Goal: Task Accomplishment & Management: Manage account settings

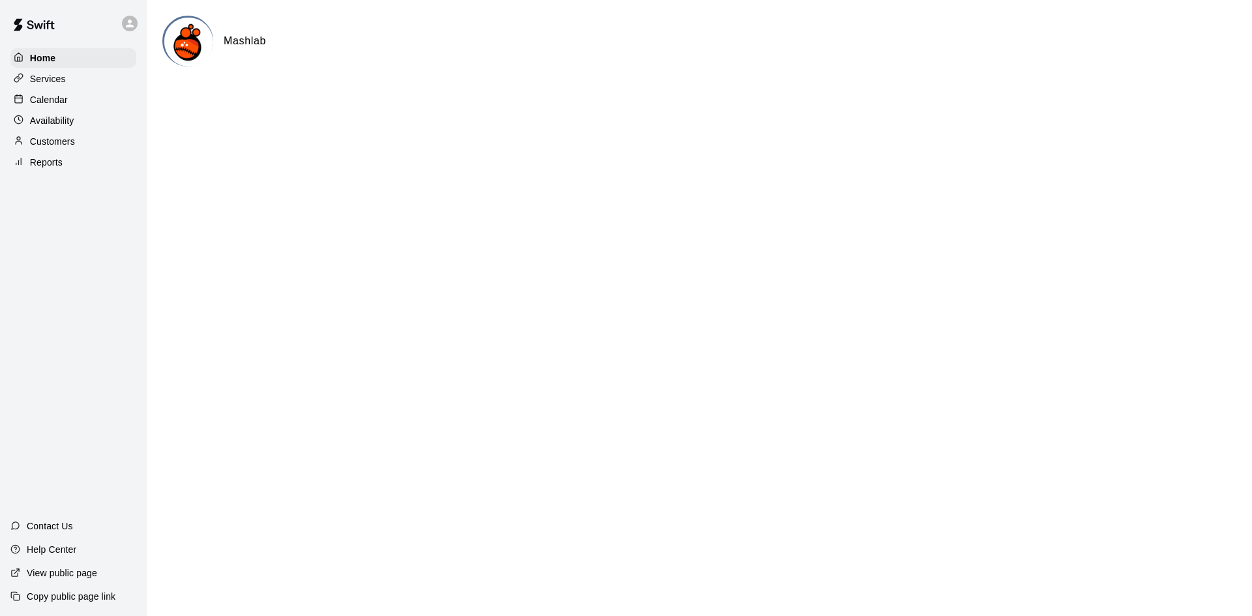
click at [74, 125] on div "Availability" at bounding box center [73, 121] width 126 height 20
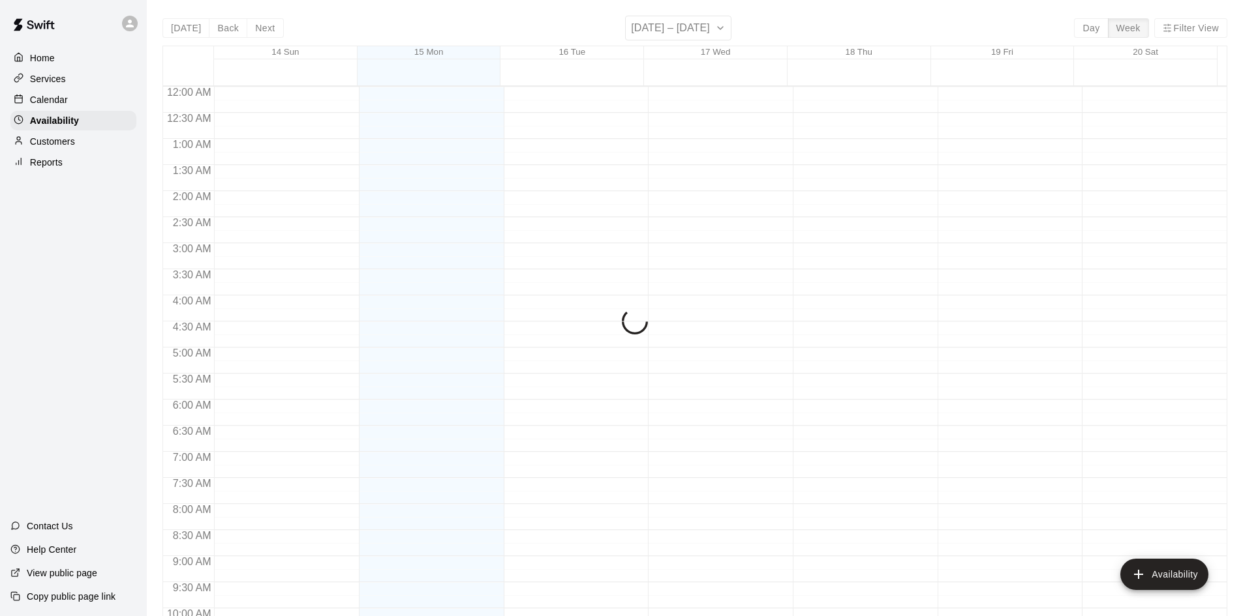
scroll to position [708, 0]
click at [68, 102] on div "Calendar" at bounding box center [73, 100] width 126 height 20
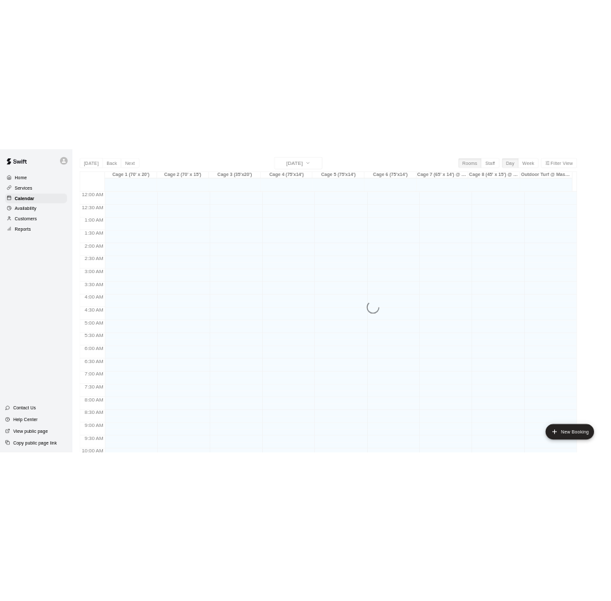
scroll to position [669, 0]
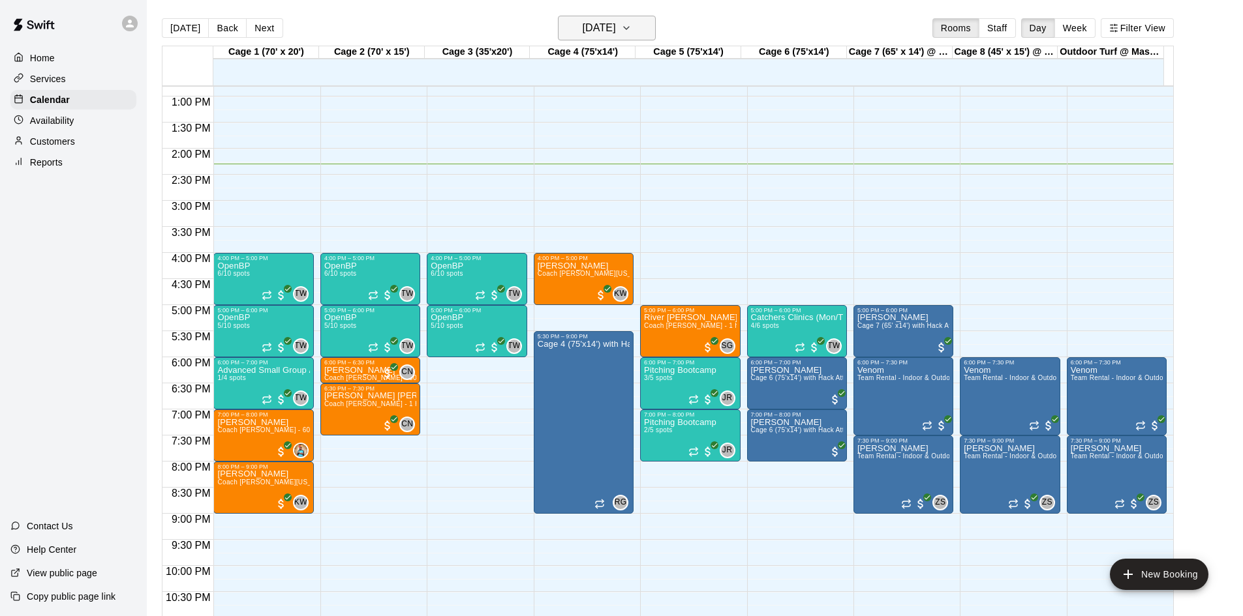
click at [604, 18] on button "[DATE]" at bounding box center [607, 28] width 98 height 25
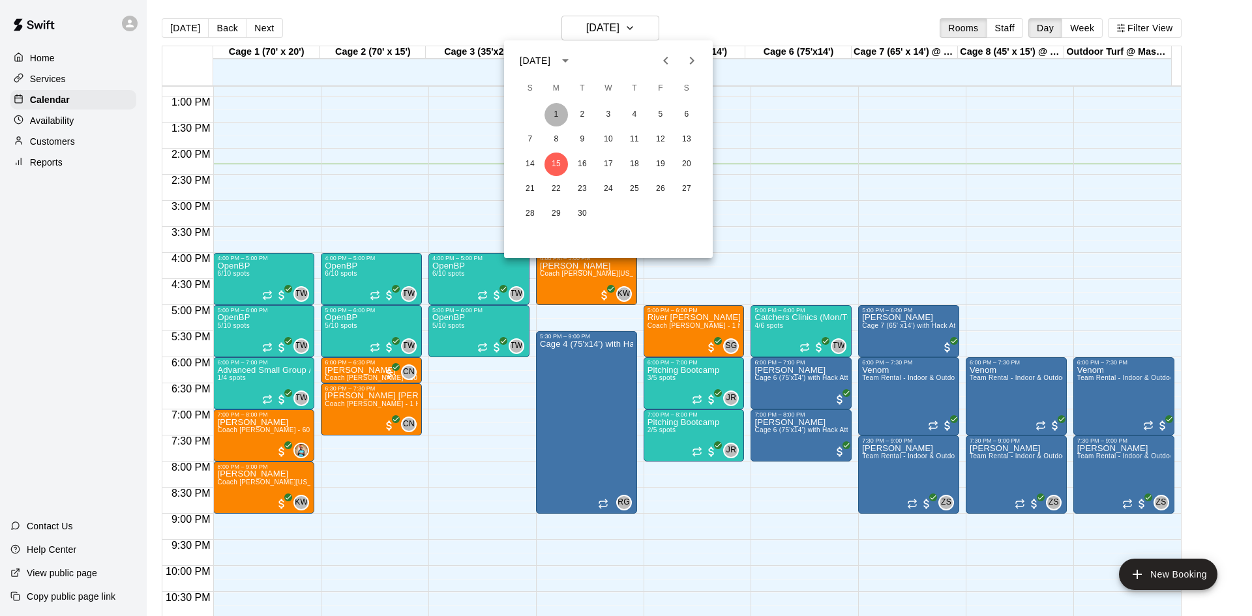
click at [559, 115] on button "1" at bounding box center [556, 114] width 23 height 23
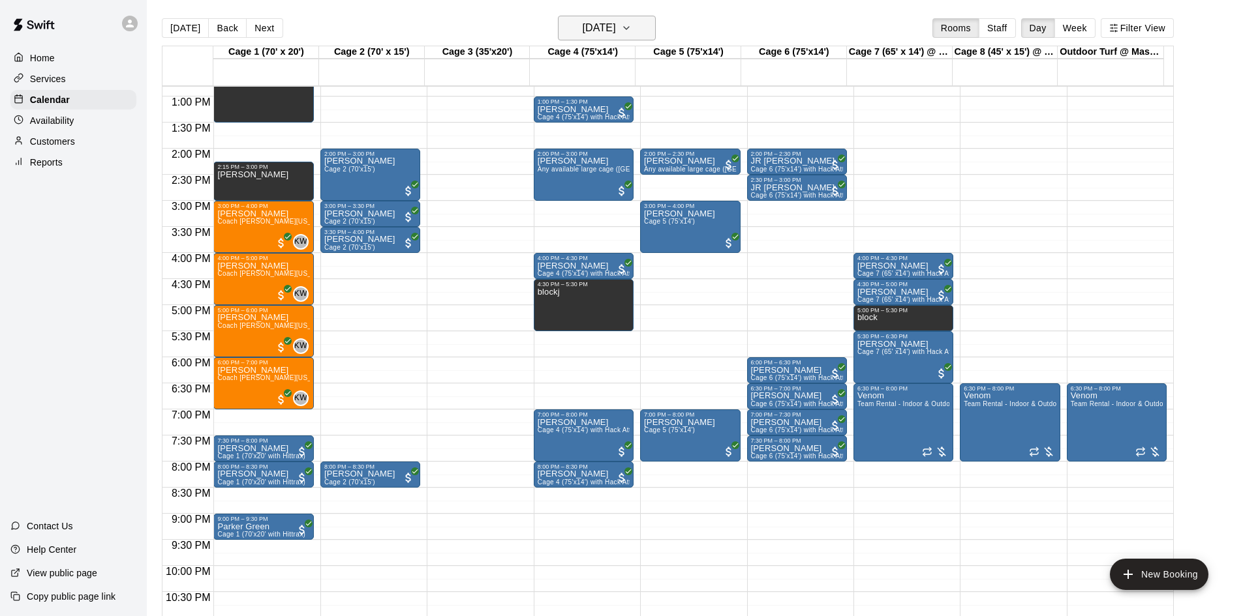
click at [638, 23] on button "Monday Sep 01" at bounding box center [607, 28] width 98 height 25
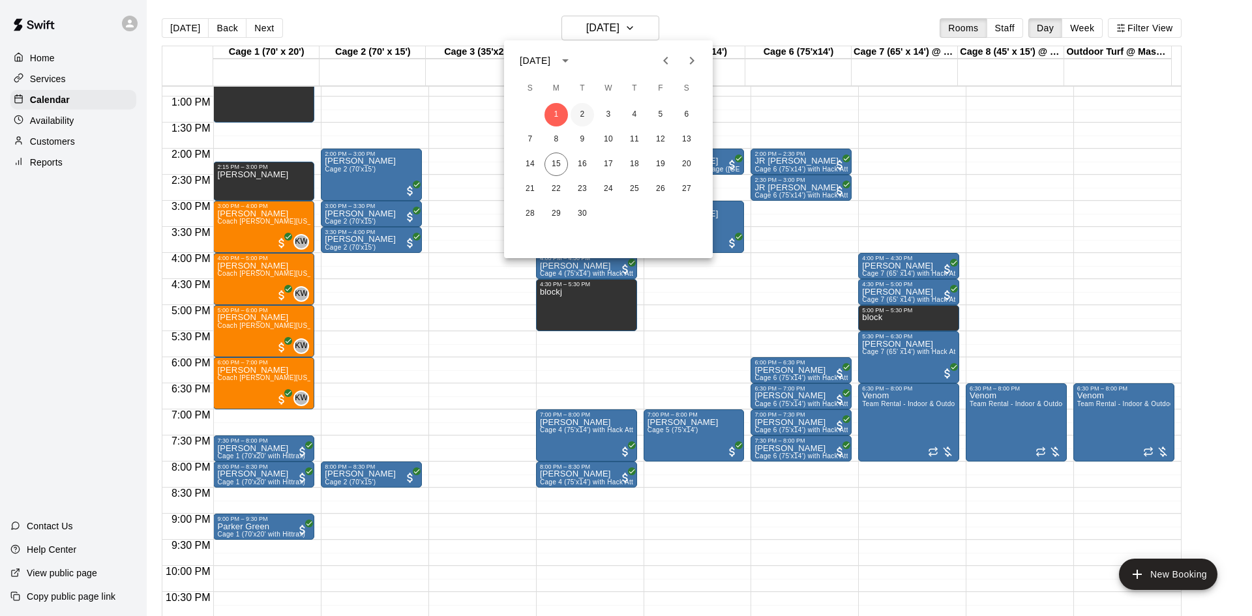
click at [581, 115] on button "2" at bounding box center [582, 114] width 23 height 23
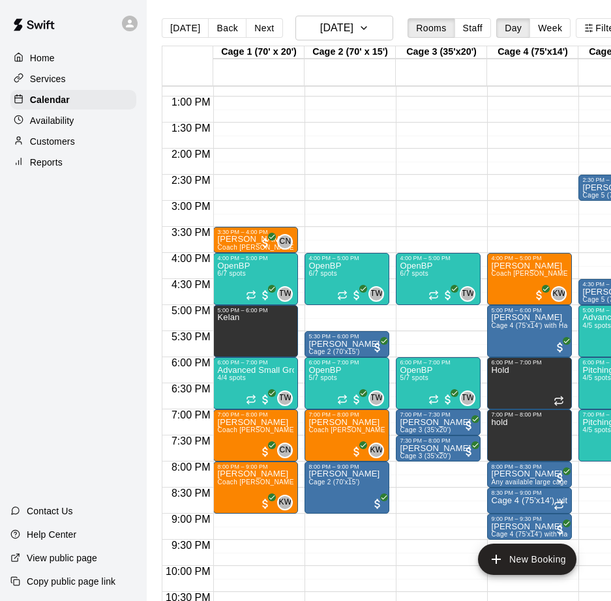
click at [369, 93] on div "4:00 PM – 5:00 PM OpenBP 6/7 spots TW 0 5:30 PM – 6:00 PM Juan Irigoyen Cage 2 …" at bounding box center [347, 44] width 85 height 1252
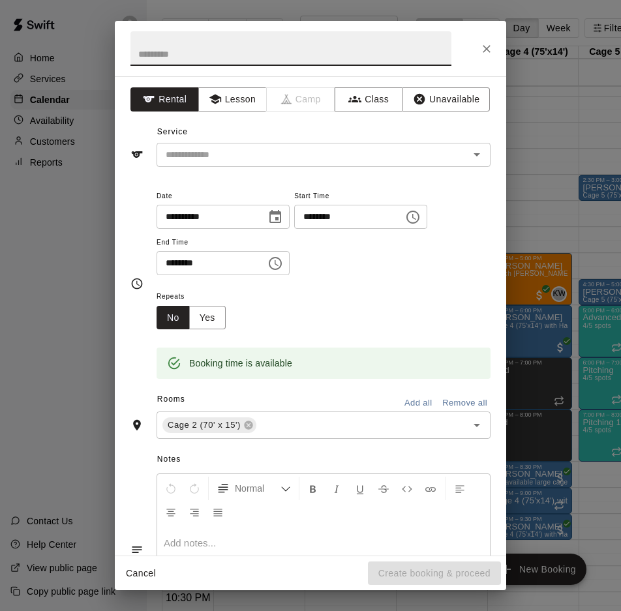
click at [488, 46] on icon "Close" at bounding box center [486, 48] width 13 height 13
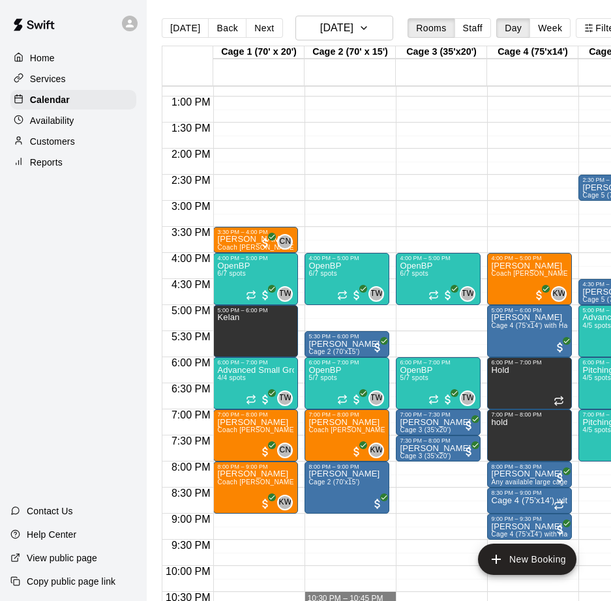
drag, startPoint x: 387, startPoint y: 599, endPoint x: 425, endPoint y: 603, distance: 37.4
click at [425, 603] on html "Home Services Calendar Availability Customers Reports Contact Us Help Center Vi…" at bounding box center [305, 311] width 611 height 622
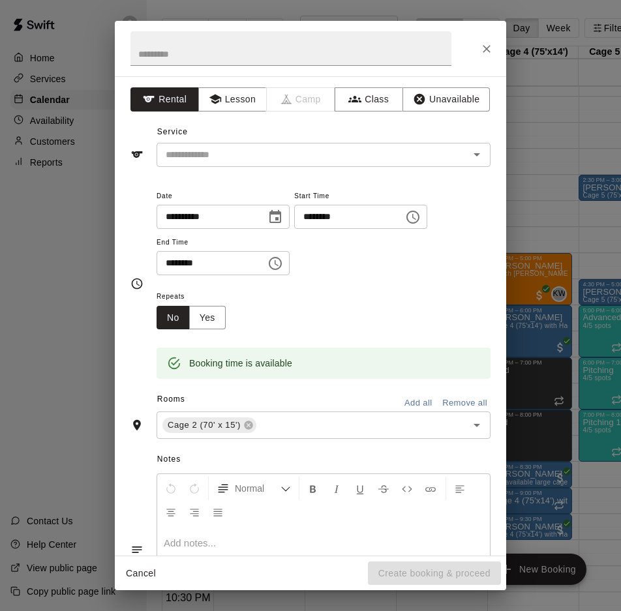
click at [425, 605] on div "**********" at bounding box center [310, 305] width 621 height 611
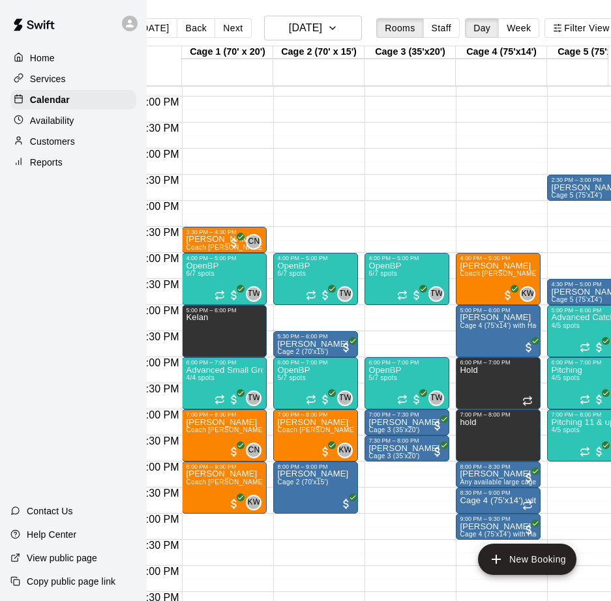
scroll to position [0, 61]
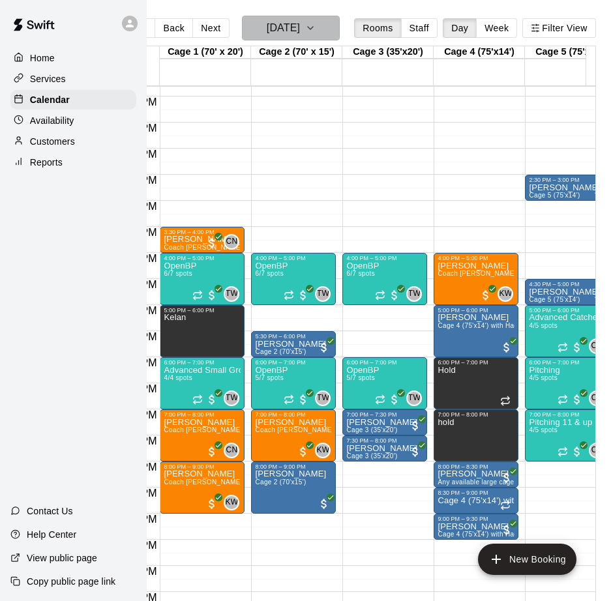
click at [294, 29] on h6 "Tuesday Sep 02" at bounding box center [283, 28] width 33 height 18
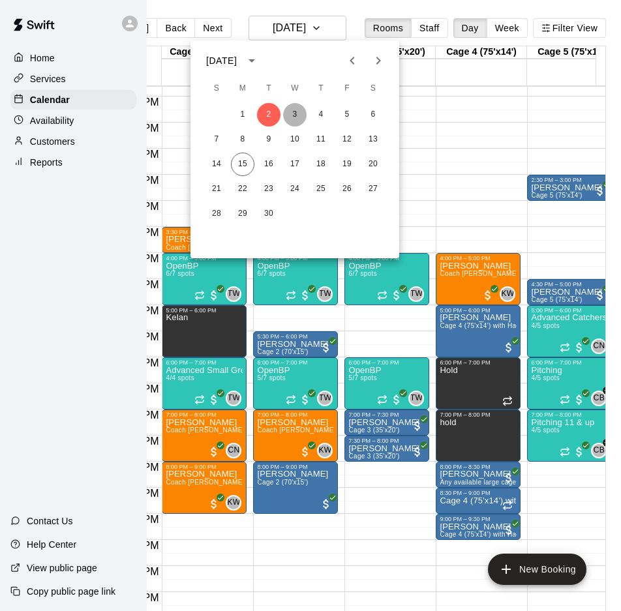
click at [290, 108] on button "3" at bounding box center [294, 114] width 23 height 23
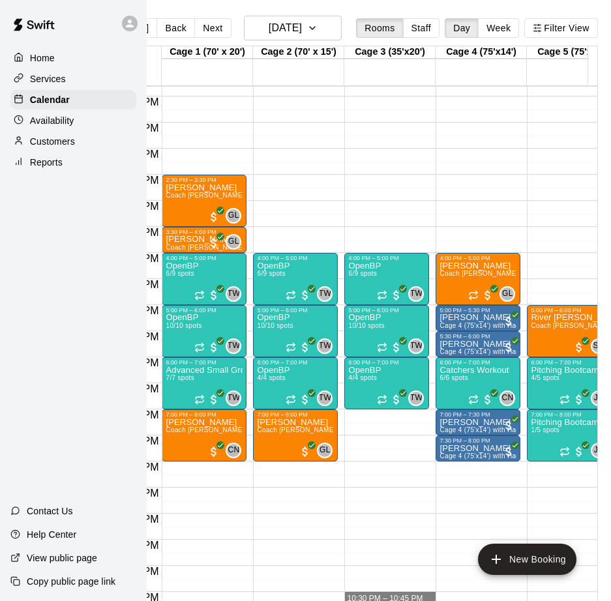
drag, startPoint x: 357, startPoint y: 601, endPoint x: 395, endPoint y: 603, distance: 37.9
click at [395, 603] on html "Home Services Calendar Availability Customers Reports Contact Us Help Center Vi…" at bounding box center [253, 311] width 611 height 622
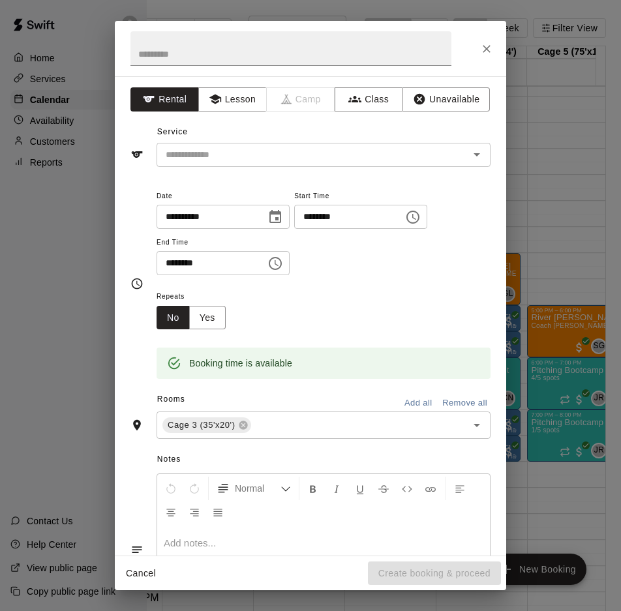
click at [333, 596] on div "**********" at bounding box center [310, 305] width 621 height 611
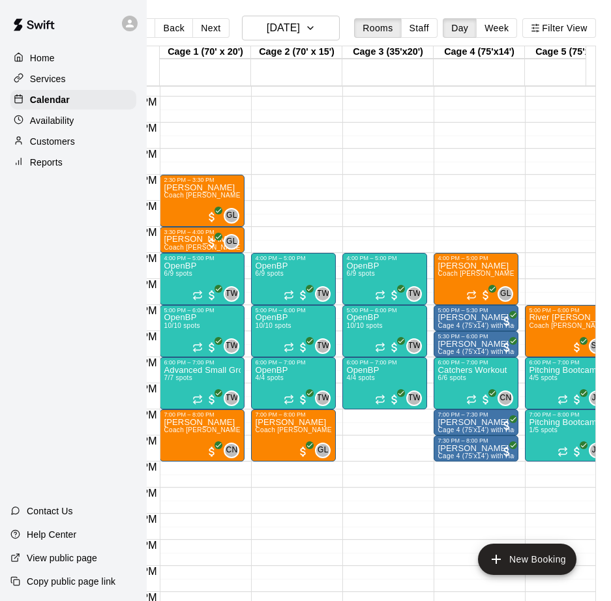
scroll to position [0, 0]
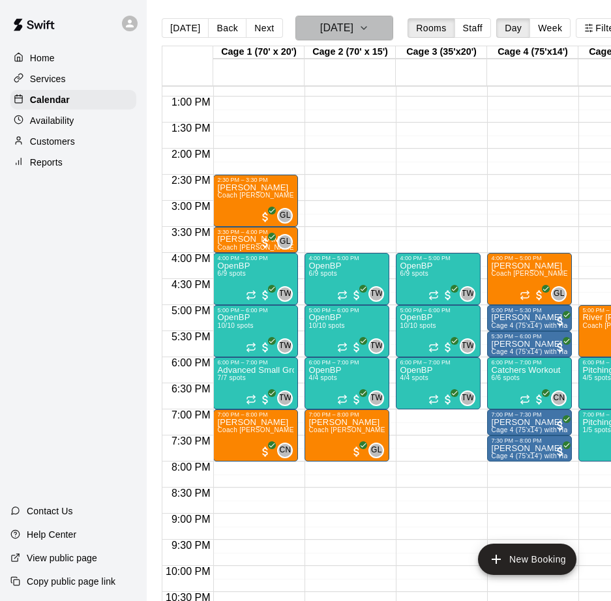
click at [389, 28] on button "Wednesday Sep 03" at bounding box center [344, 28] width 98 height 25
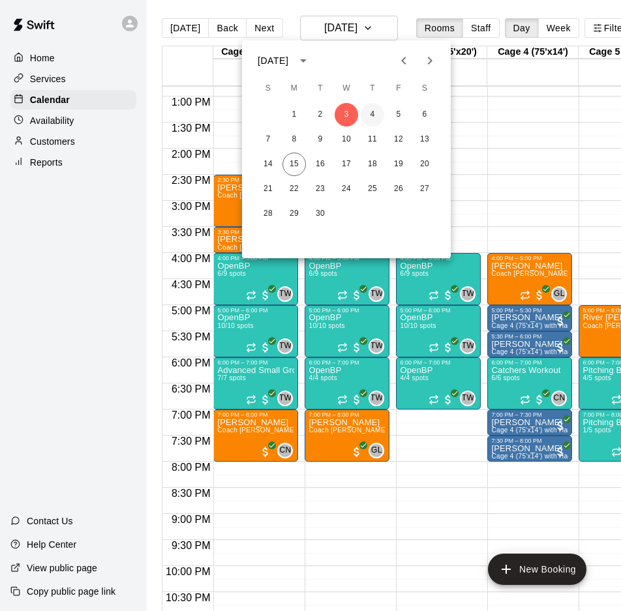
click at [374, 111] on button "4" at bounding box center [372, 114] width 23 height 23
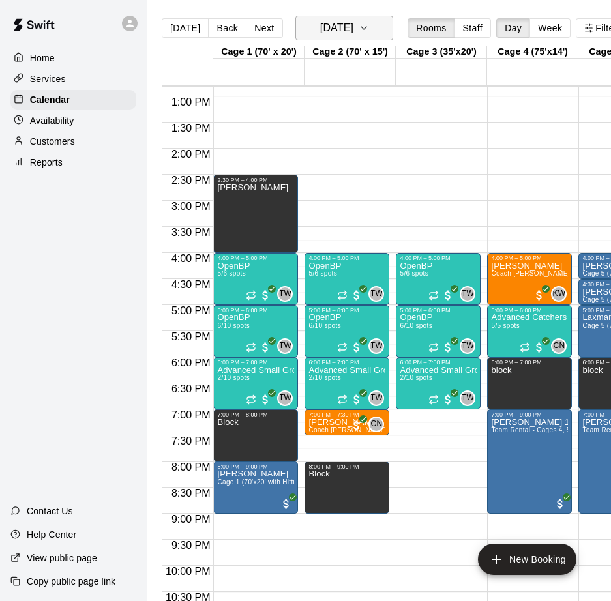
click at [354, 27] on h6 "Thursday Sep 04" at bounding box center [336, 28] width 33 height 18
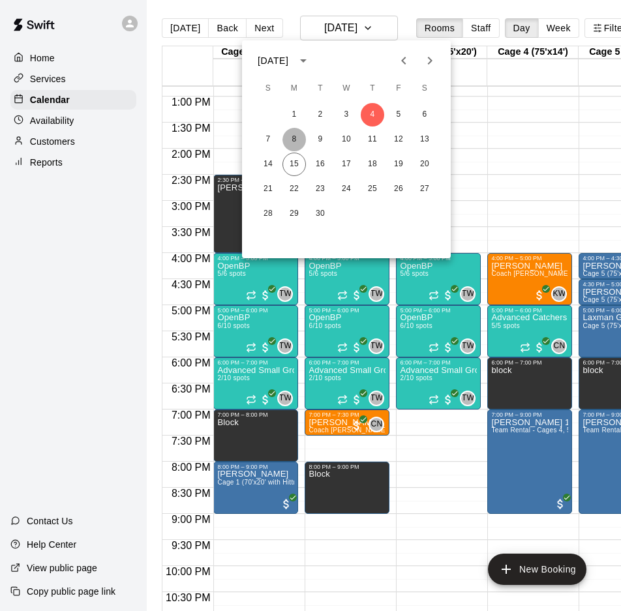
click at [296, 140] on button "8" at bounding box center [293, 139] width 23 height 23
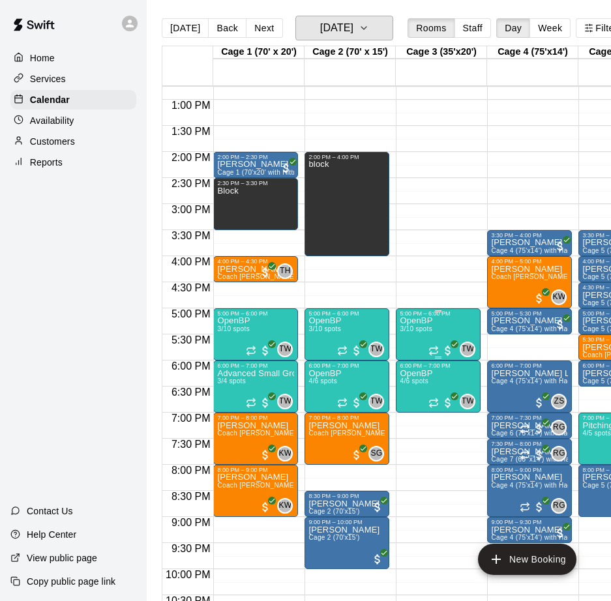
scroll to position [659, 0]
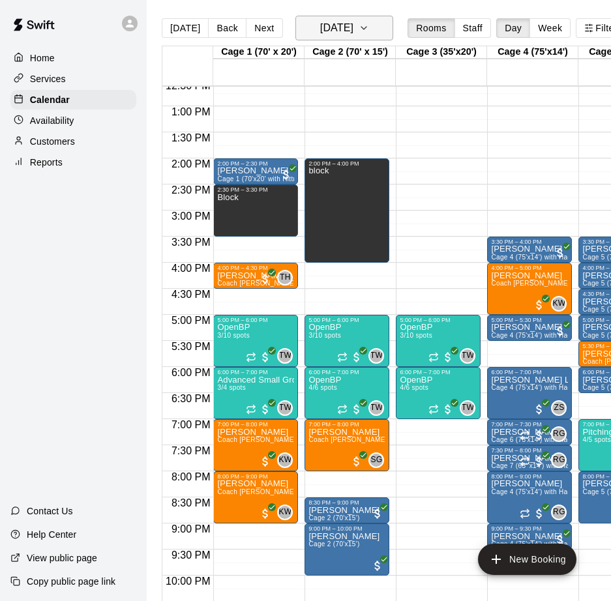
click at [339, 22] on h6 "Monday Sep 08" at bounding box center [336, 28] width 33 height 18
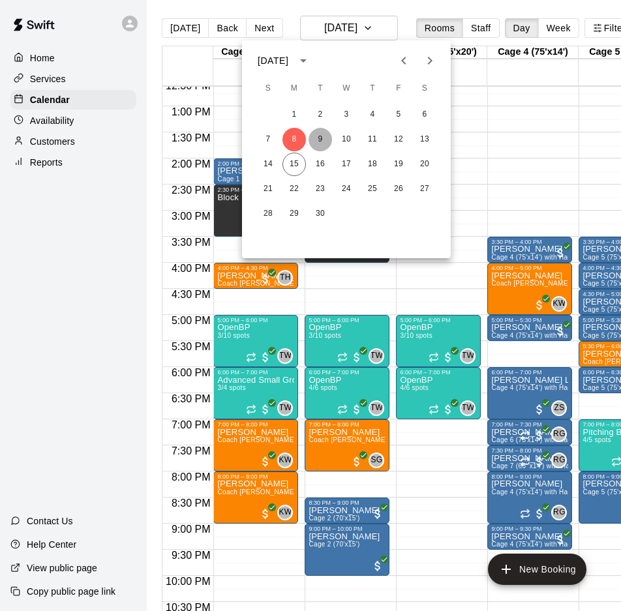
click at [320, 141] on button "9" at bounding box center [320, 139] width 23 height 23
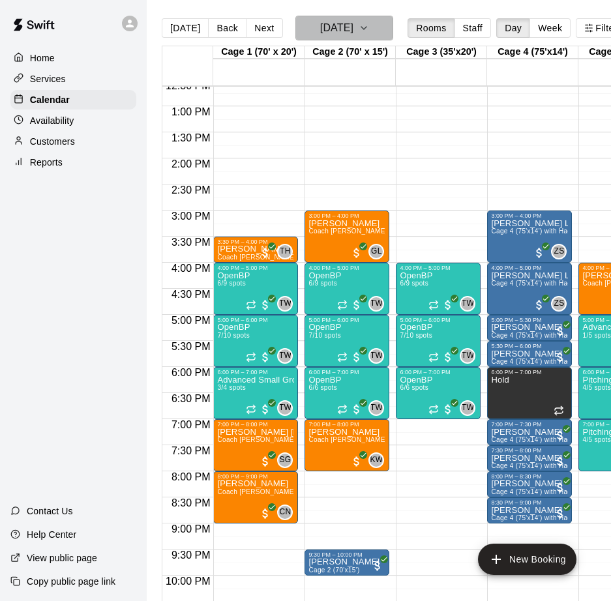
click at [355, 37] on button "Tuesday Sep 09" at bounding box center [344, 28] width 98 height 25
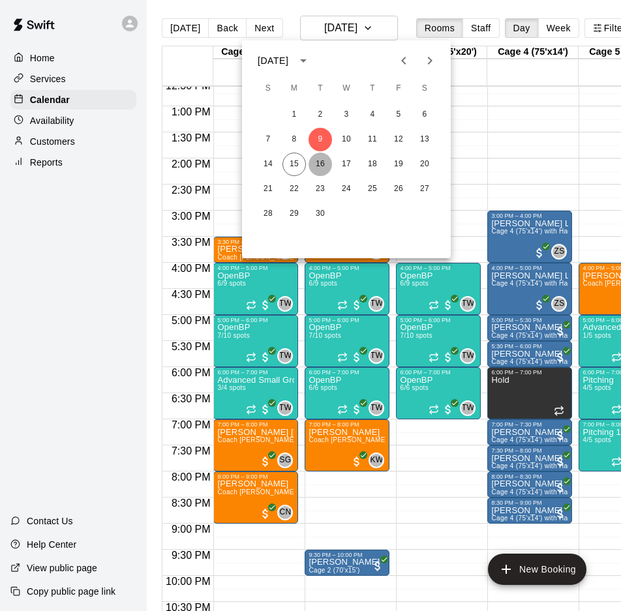
click at [316, 164] on button "16" at bounding box center [320, 164] width 23 height 23
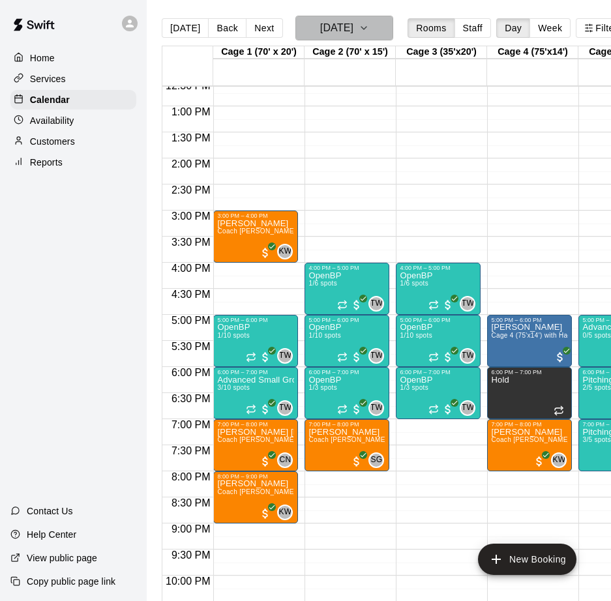
click at [339, 31] on h6 "Tuesday Sep 16" at bounding box center [336, 28] width 33 height 18
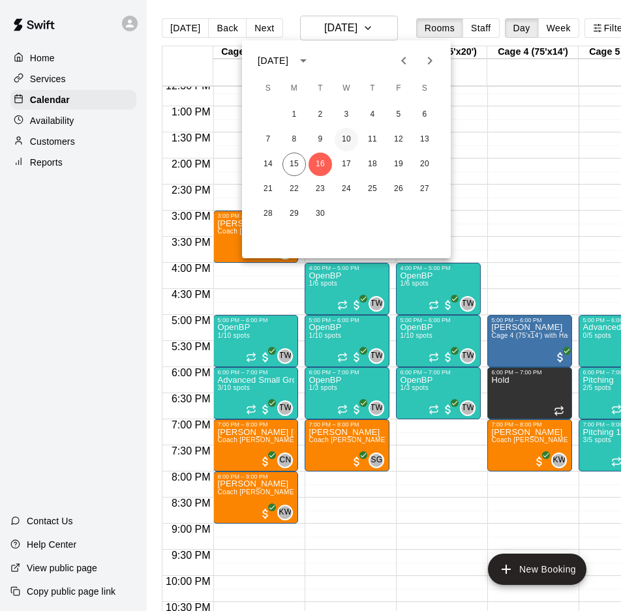
click at [352, 135] on button "10" at bounding box center [346, 139] width 23 height 23
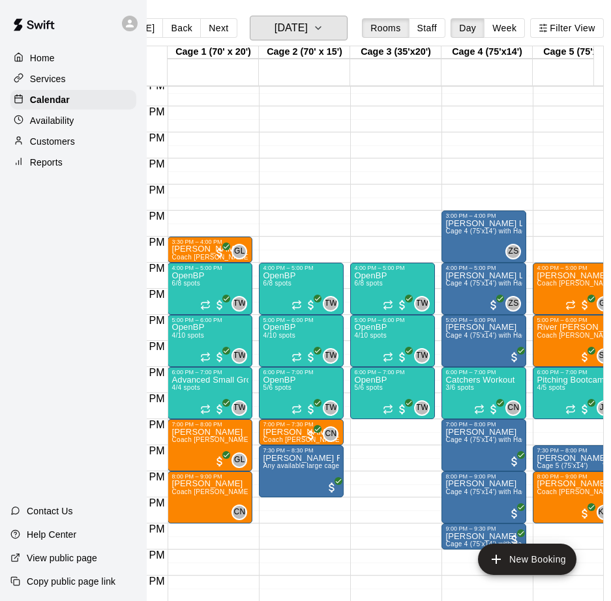
scroll to position [0, 61]
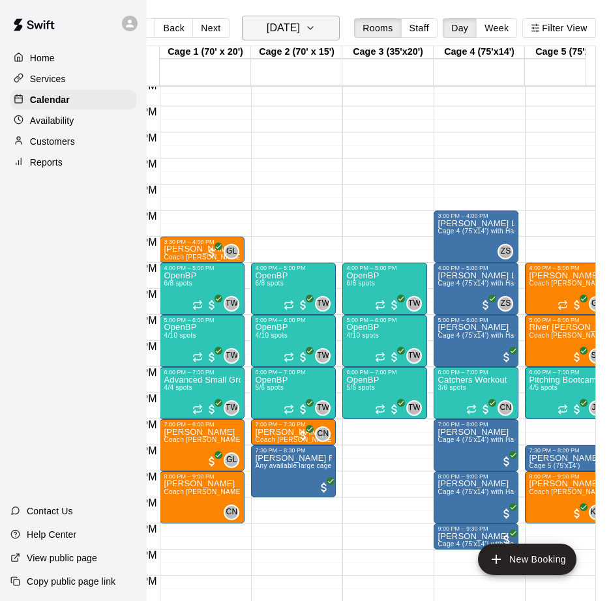
click at [300, 35] on h6 "Wednesday Sep 10" at bounding box center [283, 28] width 33 height 18
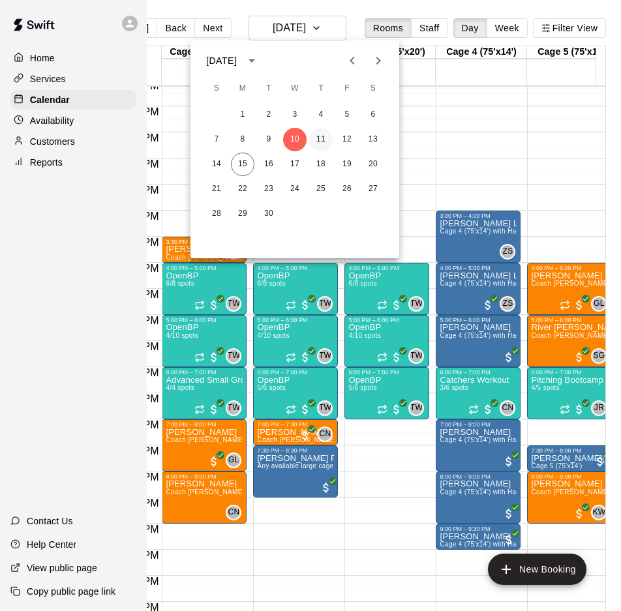
click at [322, 138] on button "11" at bounding box center [320, 139] width 23 height 23
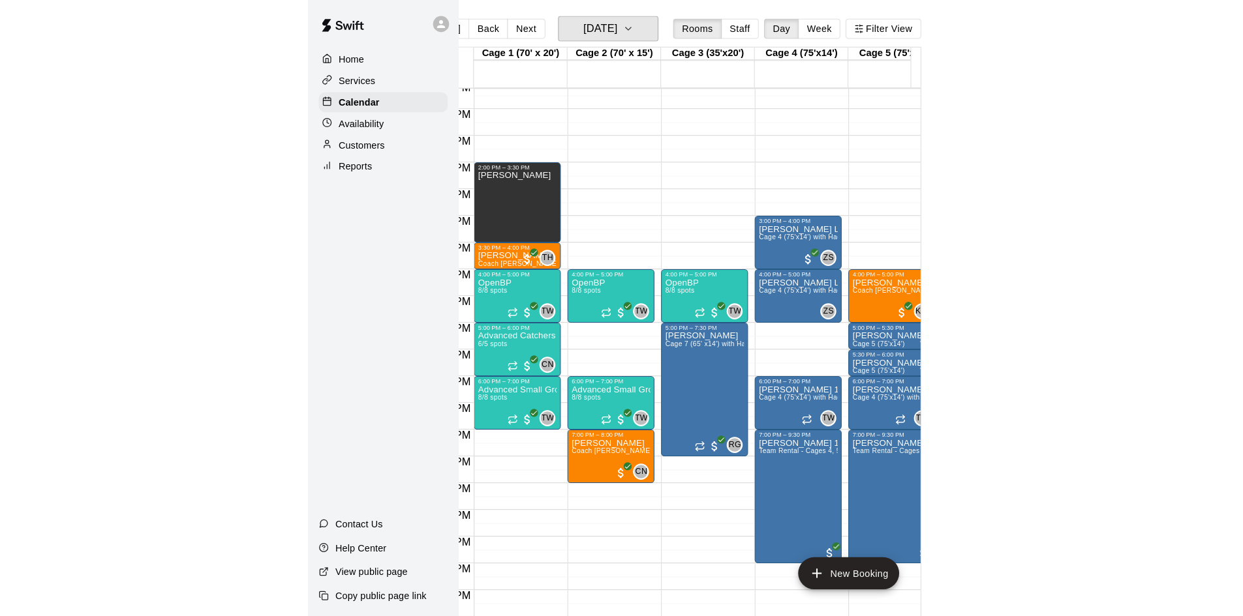
scroll to position [0, 0]
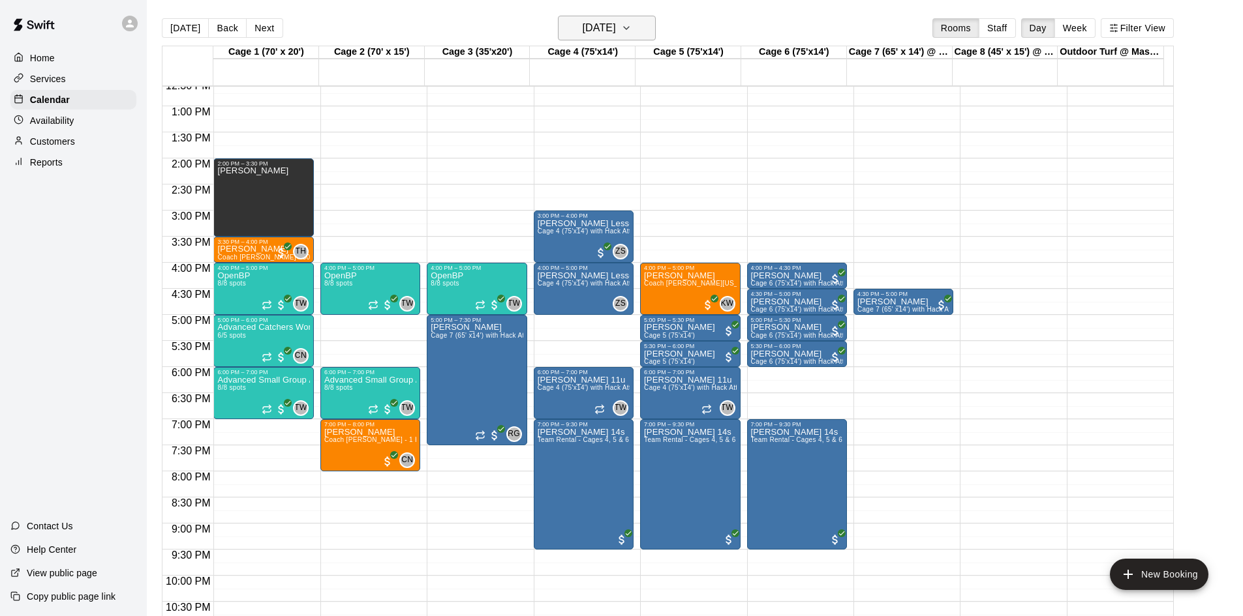
click at [616, 25] on h6 "Thursday Sep 11" at bounding box center [598, 28] width 33 height 18
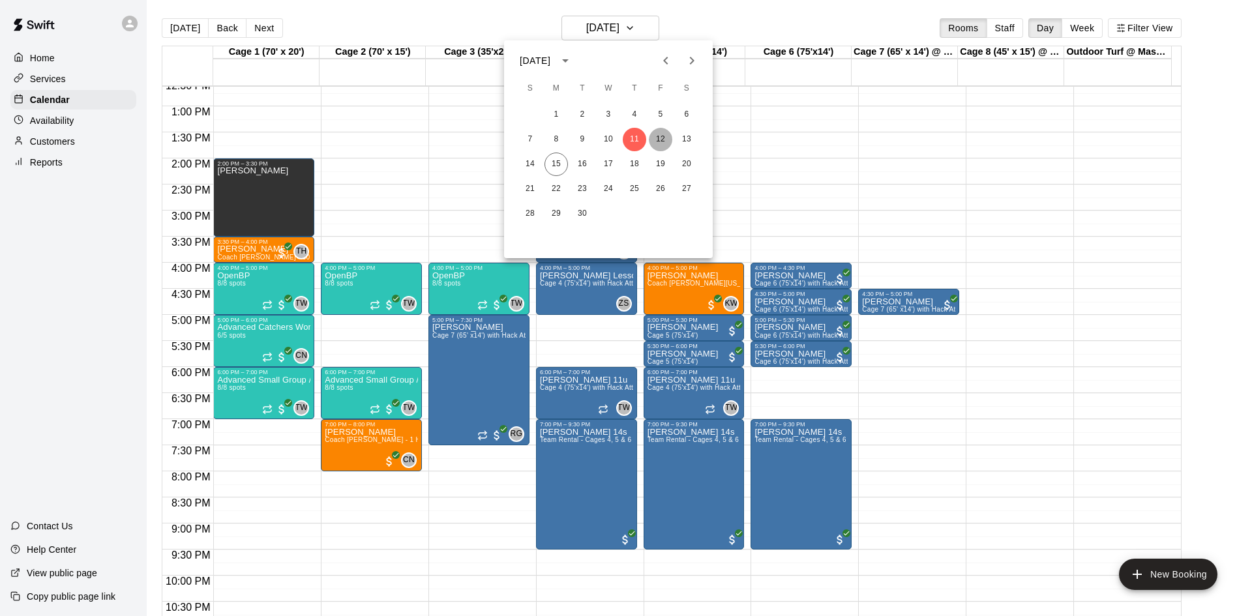
click at [661, 136] on button "12" at bounding box center [660, 139] width 23 height 23
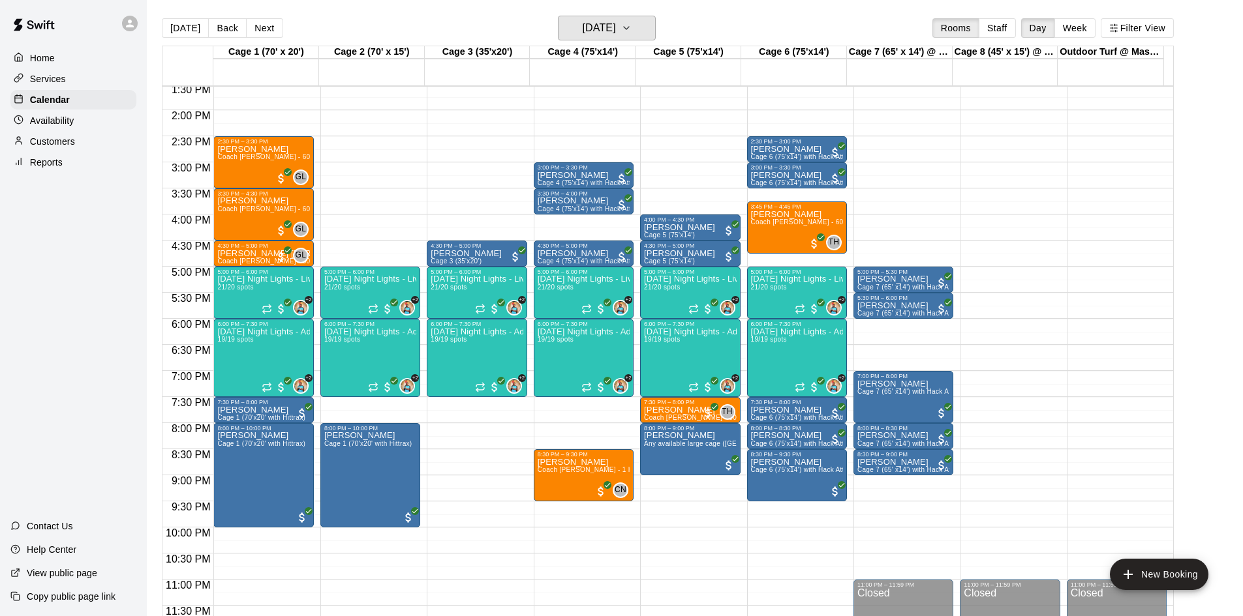
scroll to position [709, 0]
click at [600, 29] on h6 "Friday Sep 12" at bounding box center [598, 28] width 33 height 18
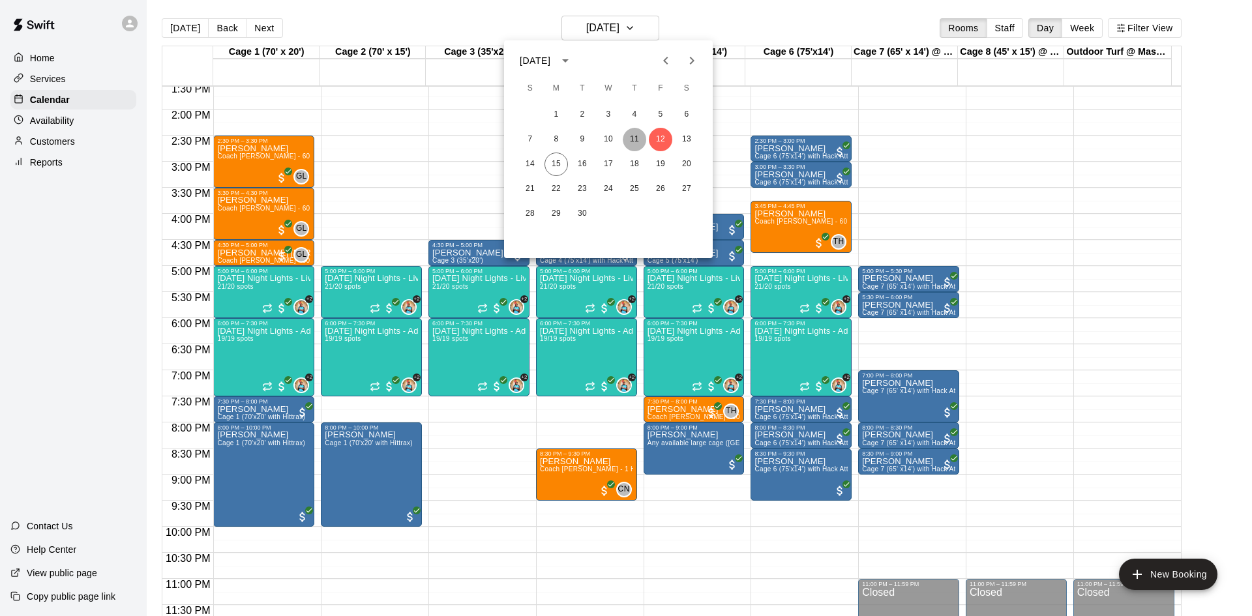
click at [636, 138] on button "11" at bounding box center [634, 139] width 23 height 23
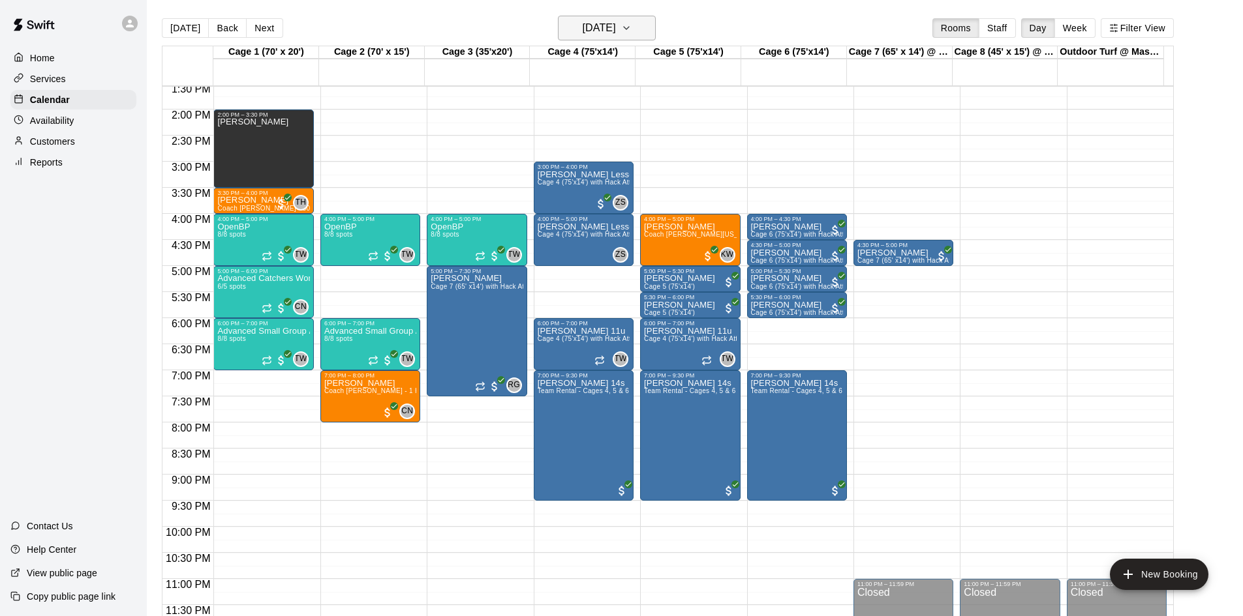
click at [592, 35] on h6 "Thursday Sep 11" at bounding box center [598, 28] width 33 height 18
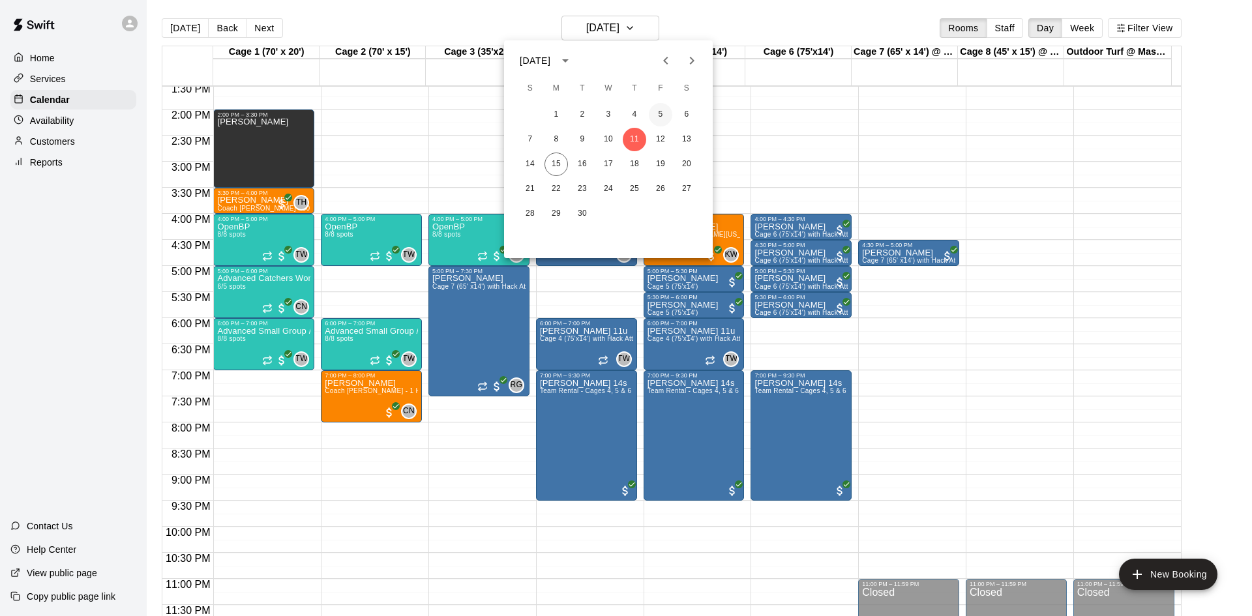
click at [656, 113] on button "5" at bounding box center [660, 114] width 23 height 23
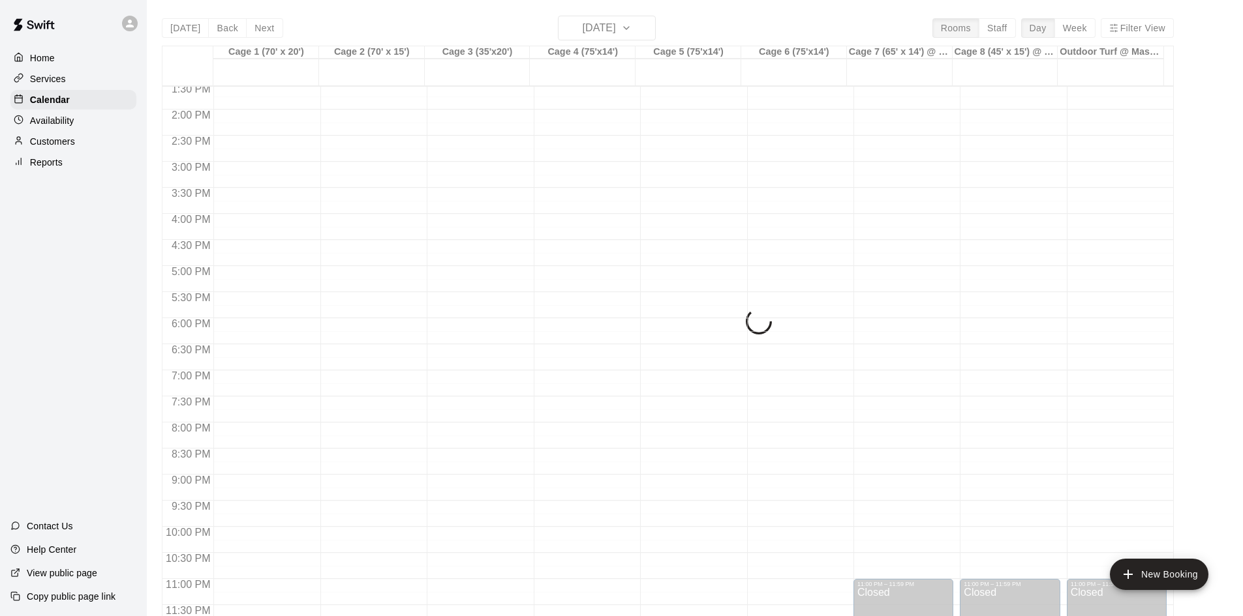
click at [635, 33] on div "Today Back Next Friday Sep 05 Rooms Staff Day Week Filter View Cage 1 (70' x 20…" at bounding box center [668, 324] width 1012 height 616
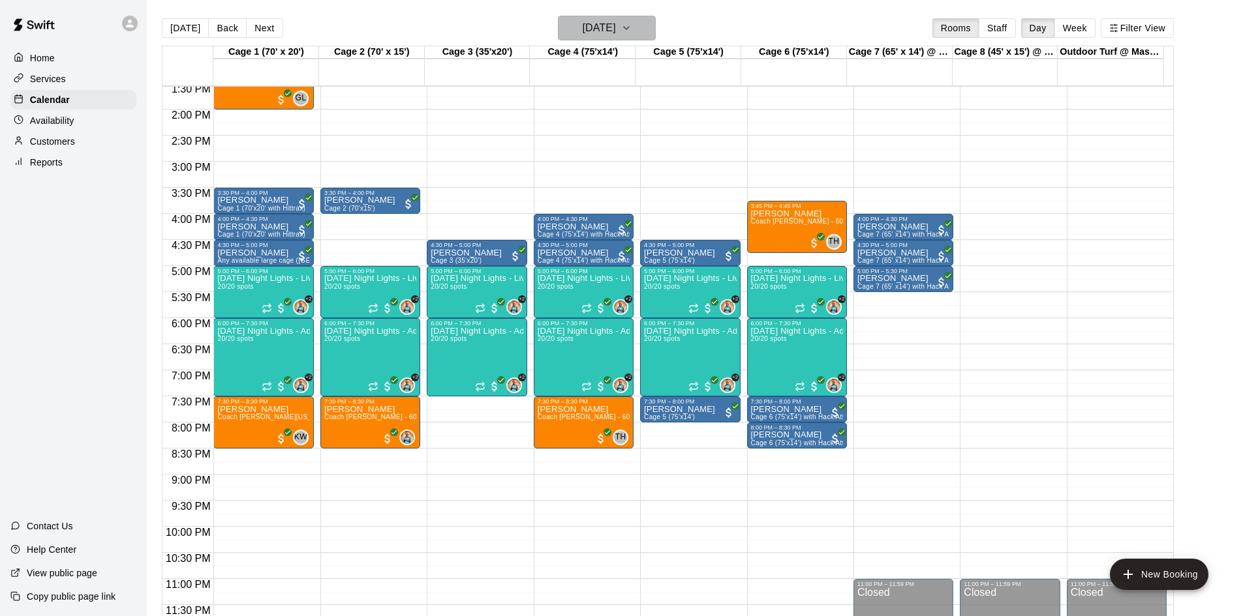
click at [616, 27] on h6 "Friday Sep 05" at bounding box center [598, 28] width 33 height 18
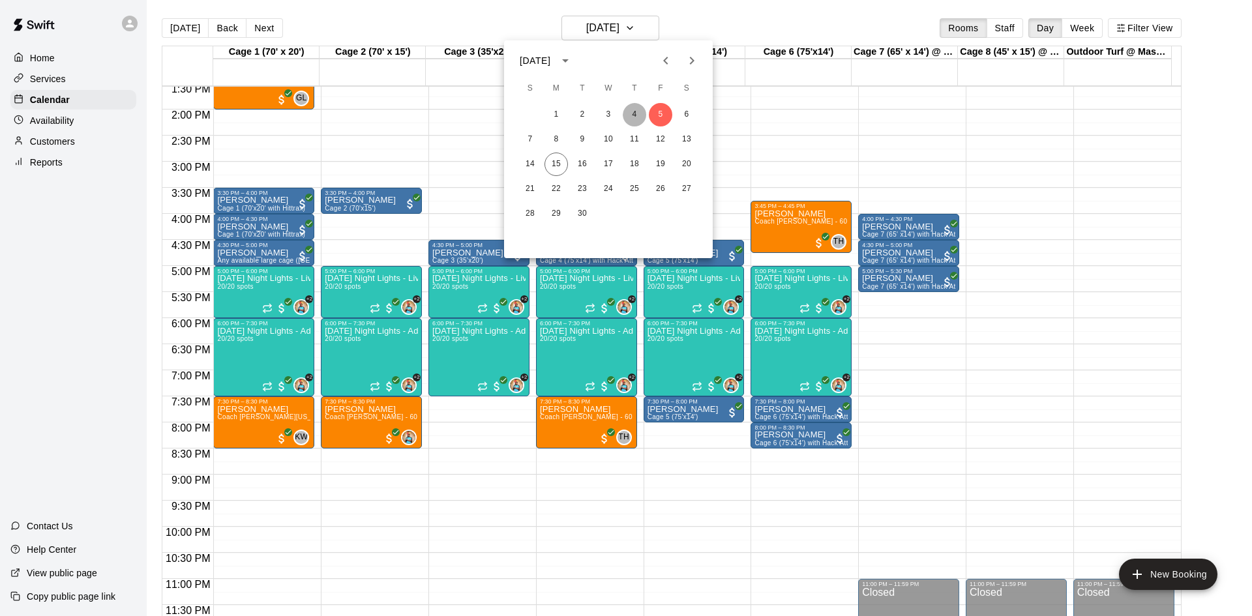
click at [633, 112] on button "4" at bounding box center [634, 114] width 23 height 23
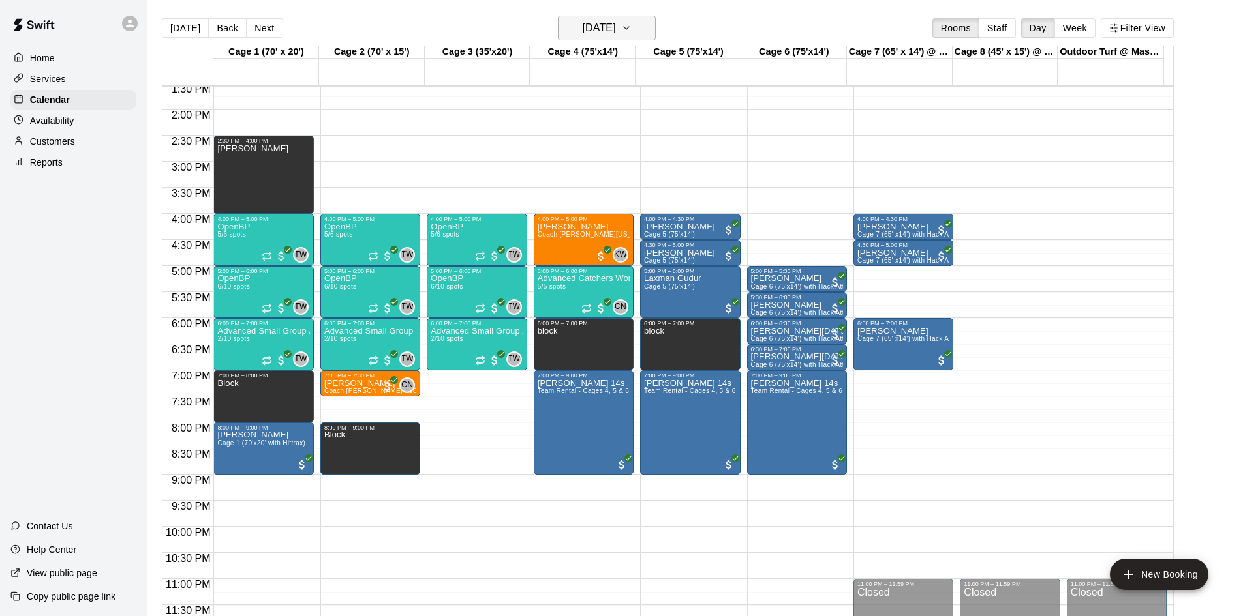
click at [597, 31] on h6 "Thursday Sep 04" at bounding box center [598, 28] width 33 height 18
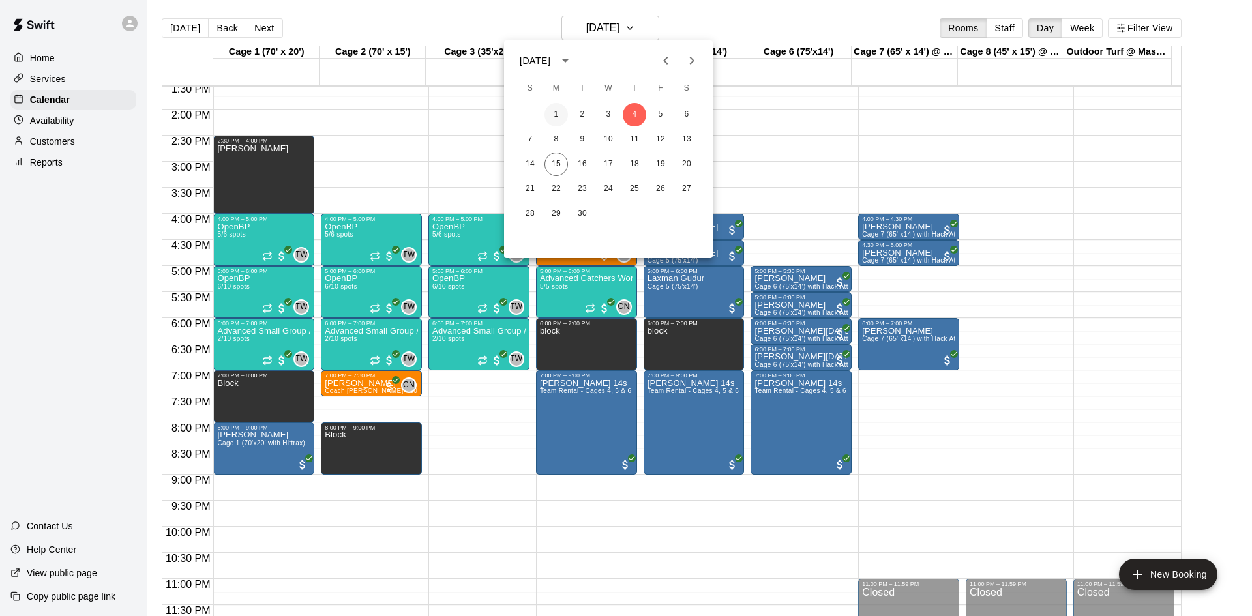
click at [562, 115] on button "1" at bounding box center [556, 114] width 23 height 23
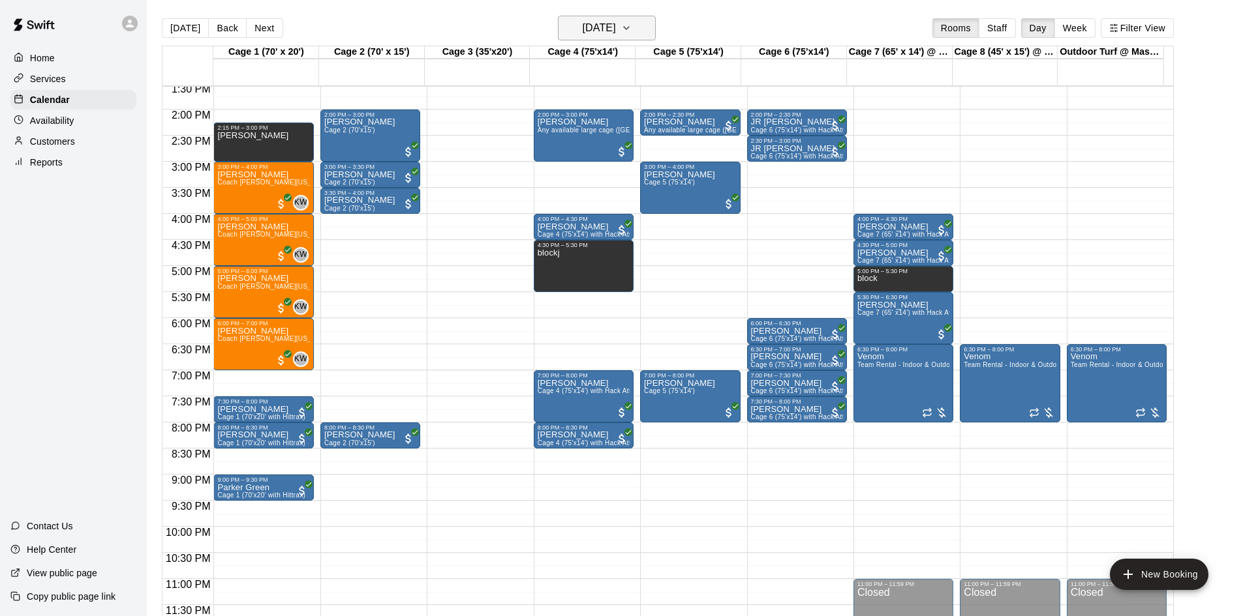
click at [612, 25] on h6 "Monday Sep 01" at bounding box center [598, 28] width 33 height 18
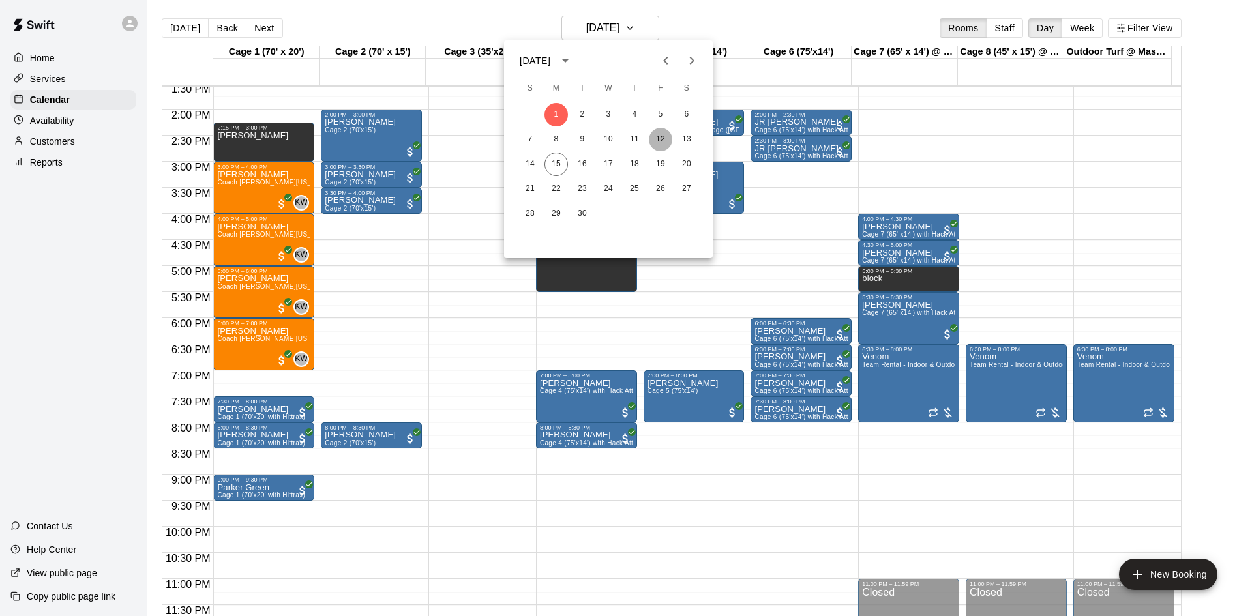
click at [657, 136] on button "12" at bounding box center [660, 139] width 23 height 23
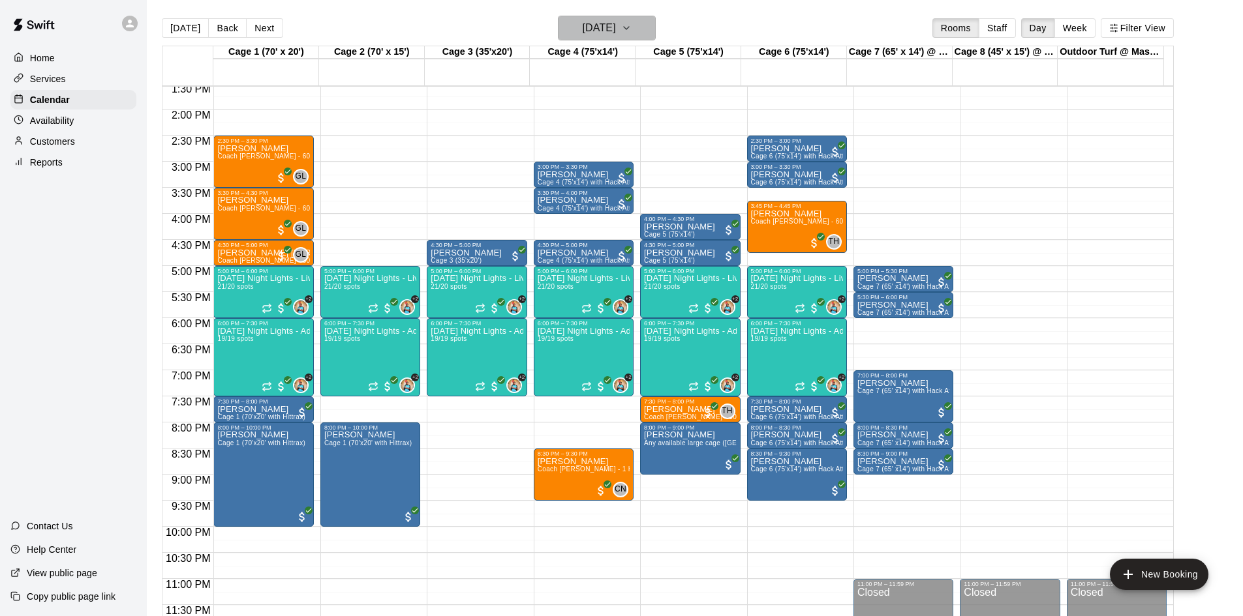
click at [616, 29] on h6 "Friday Sep 12" at bounding box center [598, 28] width 33 height 18
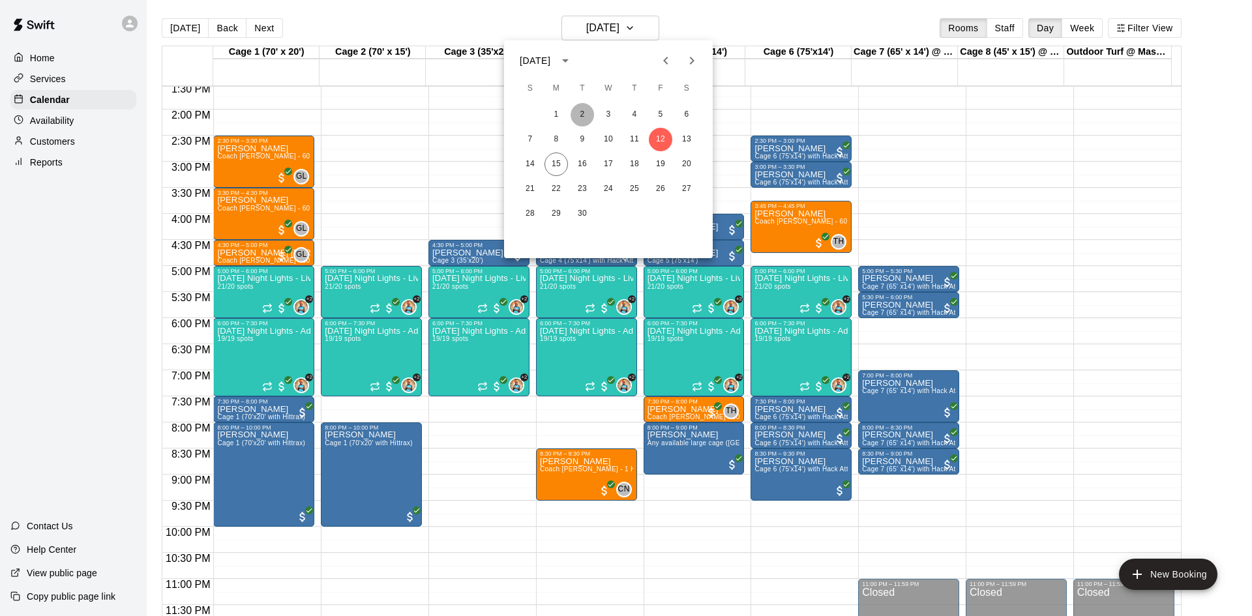
click at [582, 114] on button "2" at bounding box center [582, 114] width 23 height 23
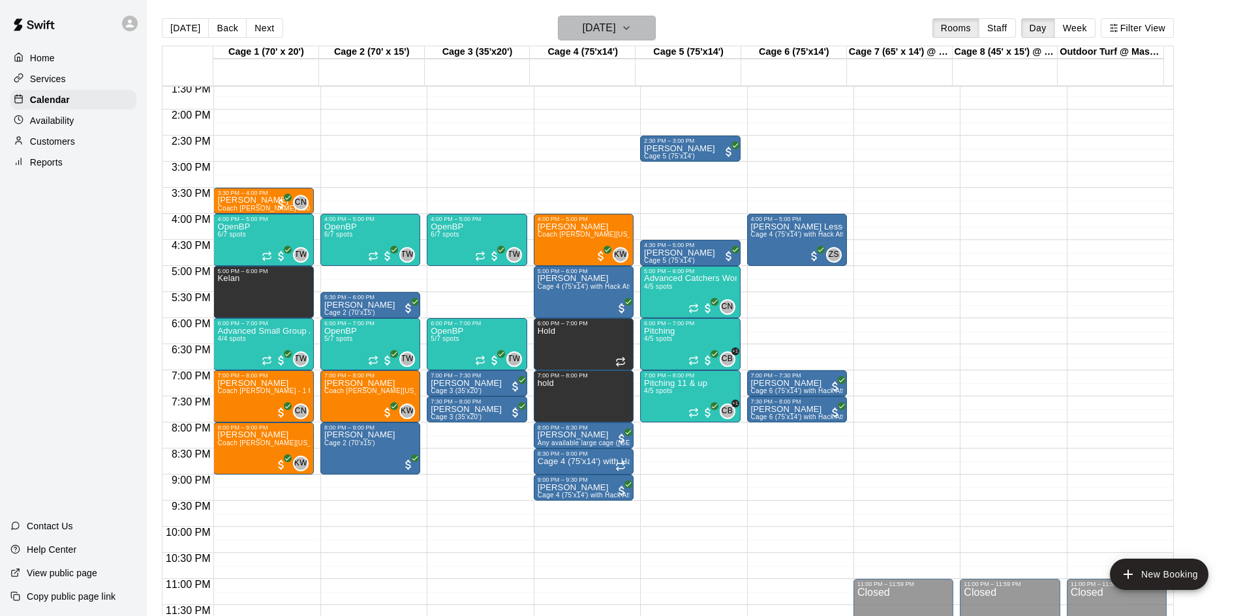
click at [616, 30] on h6 "Tuesday Sep 02" at bounding box center [598, 28] width 33 height 18
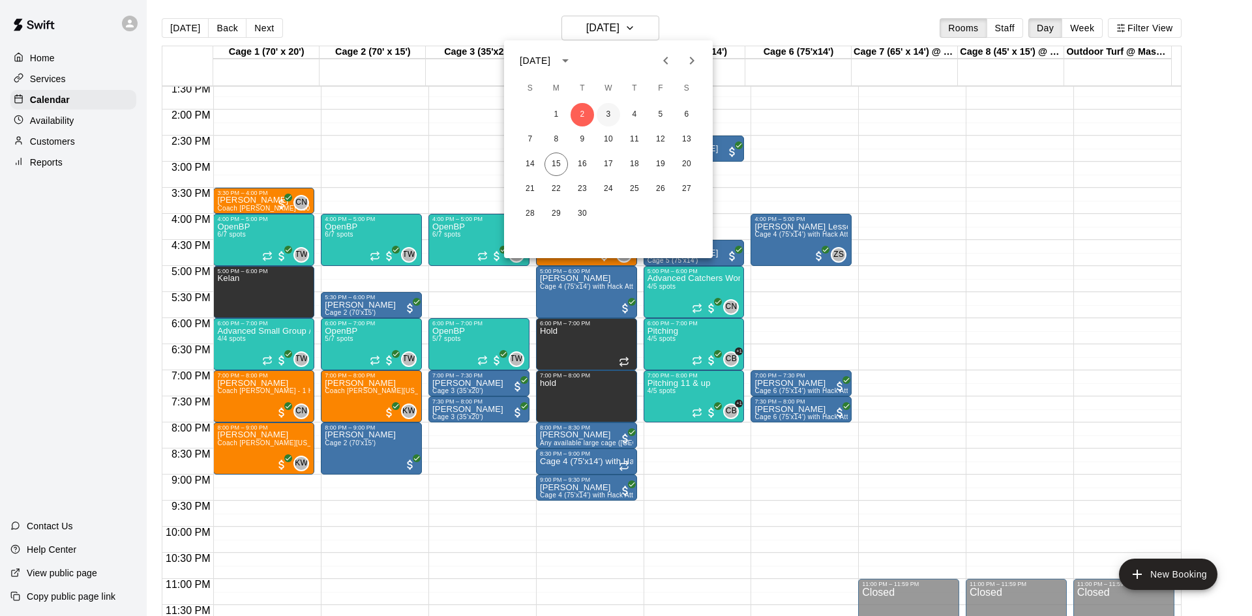
click at [611, 113] on button "3" at bounding box center [608, 114] width 23 height 23
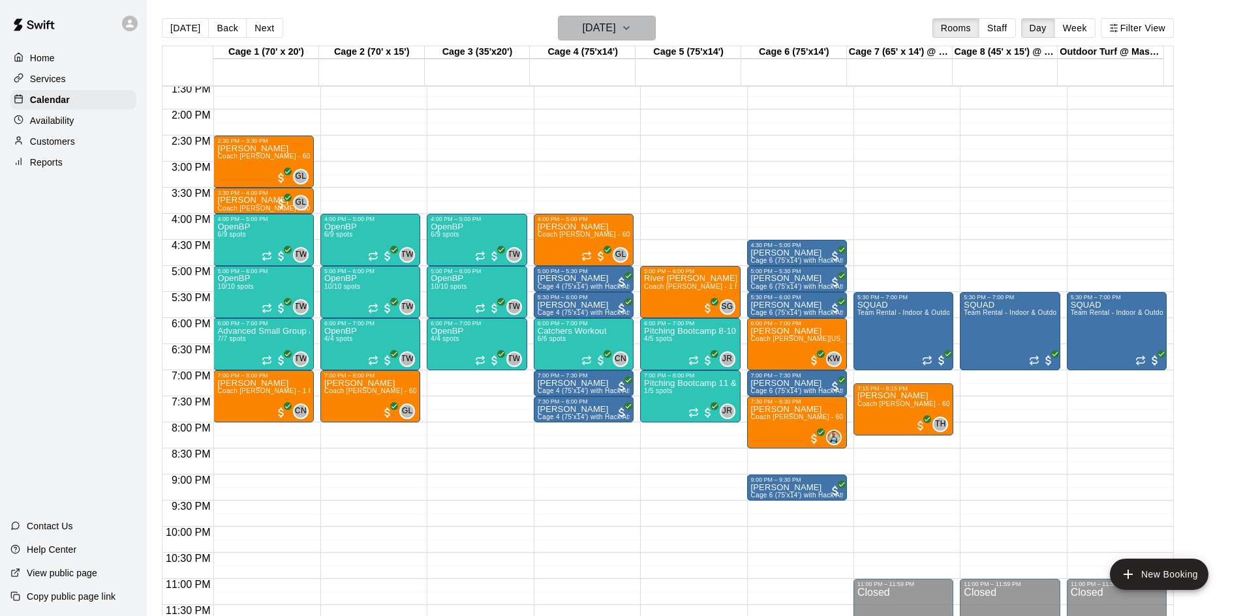
click at [616, 28] on h6 "Wednesday Sep 03" at bounding box center [598, 28] width 33 height 18
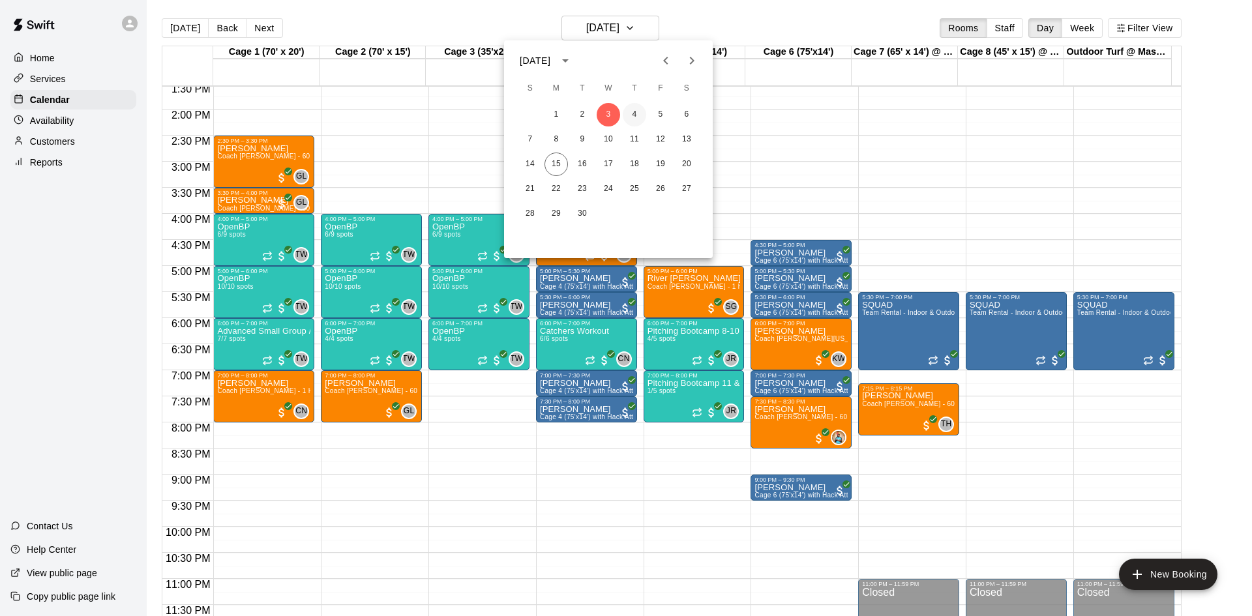
click at [631, 117] on button "4" at bounding box center [634, 114] width 23 height 23
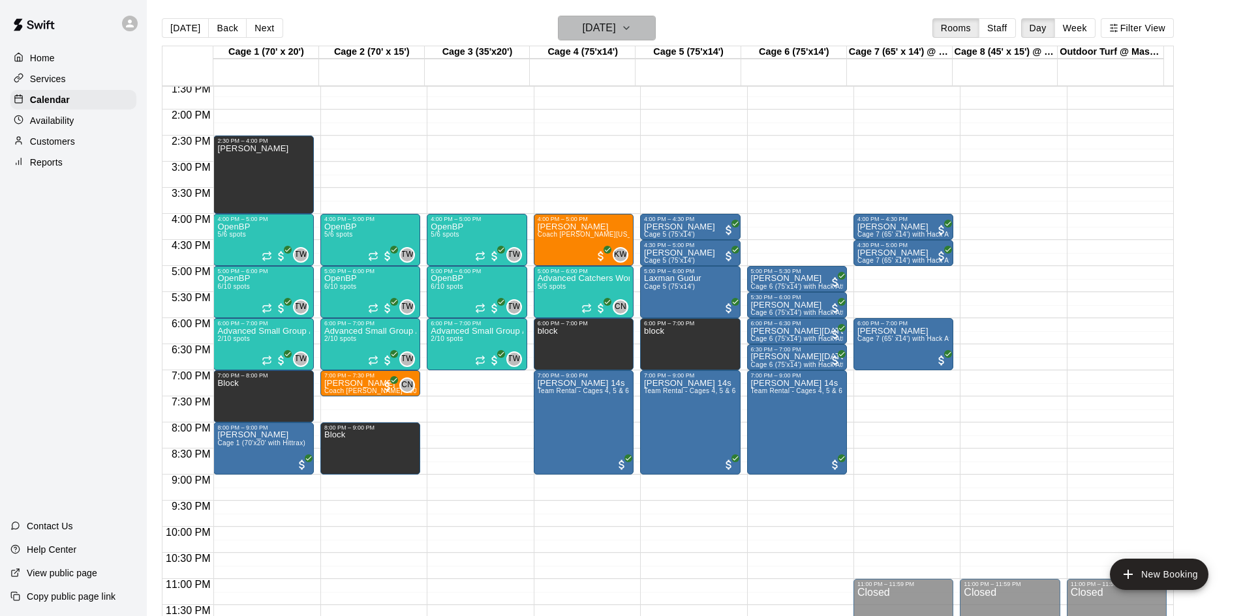
click at [616, 27] on h6 "Thursday Sep 04" at bounding box center [598, 28] width 33 height 18
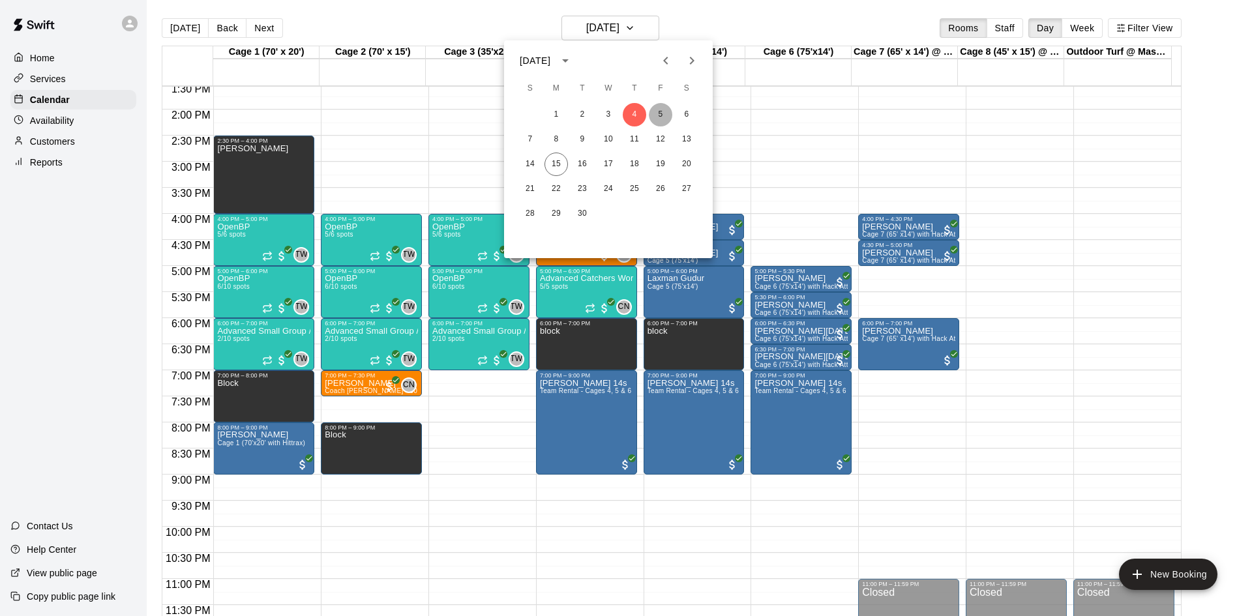
click at [656, 110] on button "5" at bounding box center [660, 114] width 23 height 23
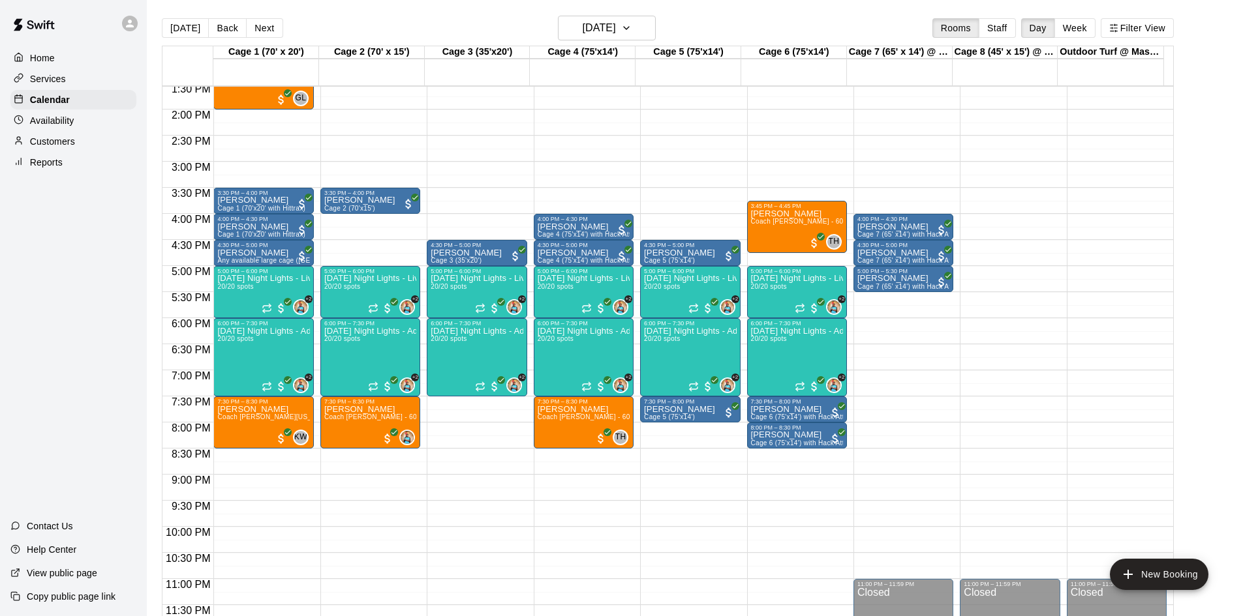
click at [625, 41] on div "Today Back Next Friday Sep 05 Rooms Staff Day Week Filter View" at bounding box center [668, 31] width 1012 height 30
click at [646, 34] on button "Friday Sep 05" at bounding box center [607, 28] width 98 height 25
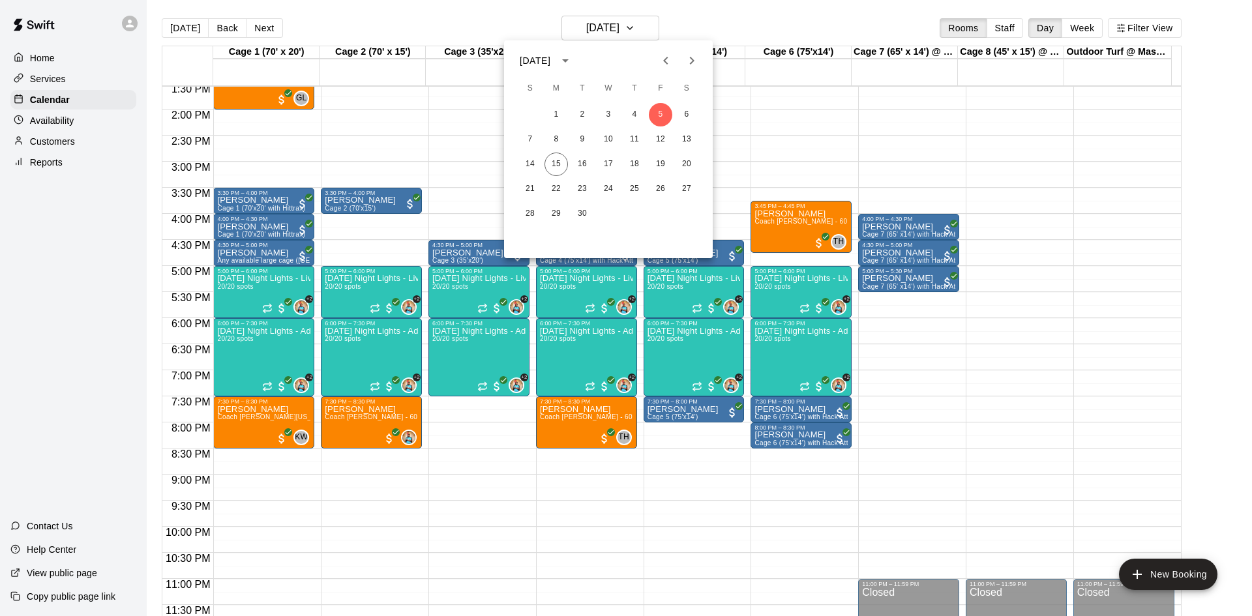
click at [976, 395] on div at bounding box center [626, 308] width 1252 height 616
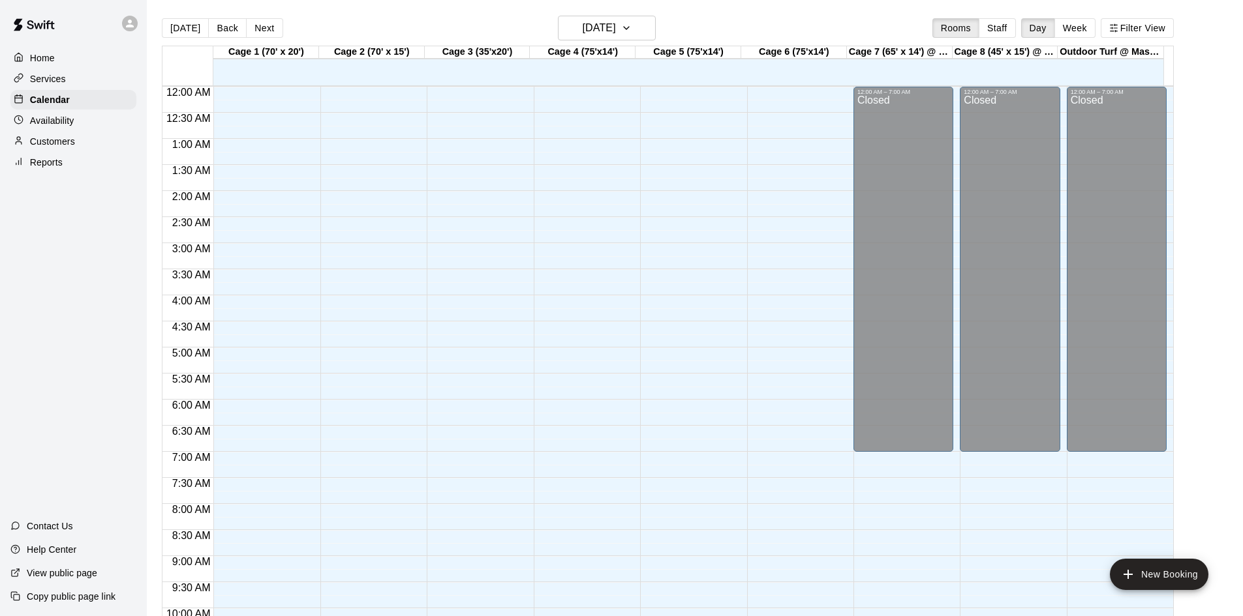
scroll to position [703, 0]
